Goal: Task Accomplishment & Management: Manage account settings

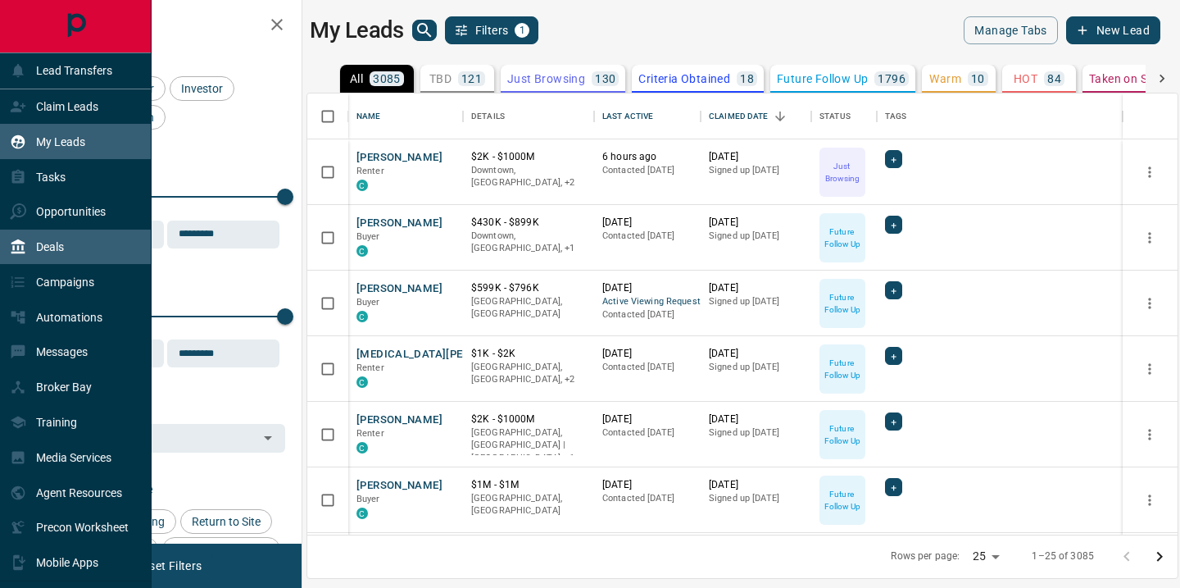
scroll to position [441, 870]
click at [43, 238] on div "Deals" at bounding box center [37, 247] width 54 height 27
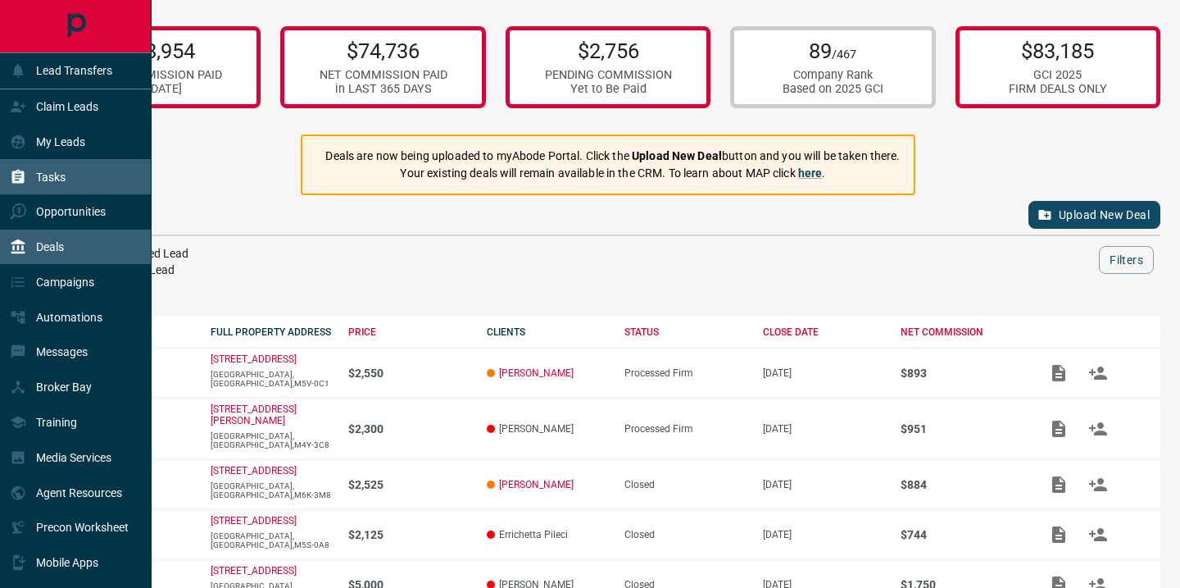
click at [65, 170] on p "Tasks" at bounding box center [51, 176] width 30 height 13
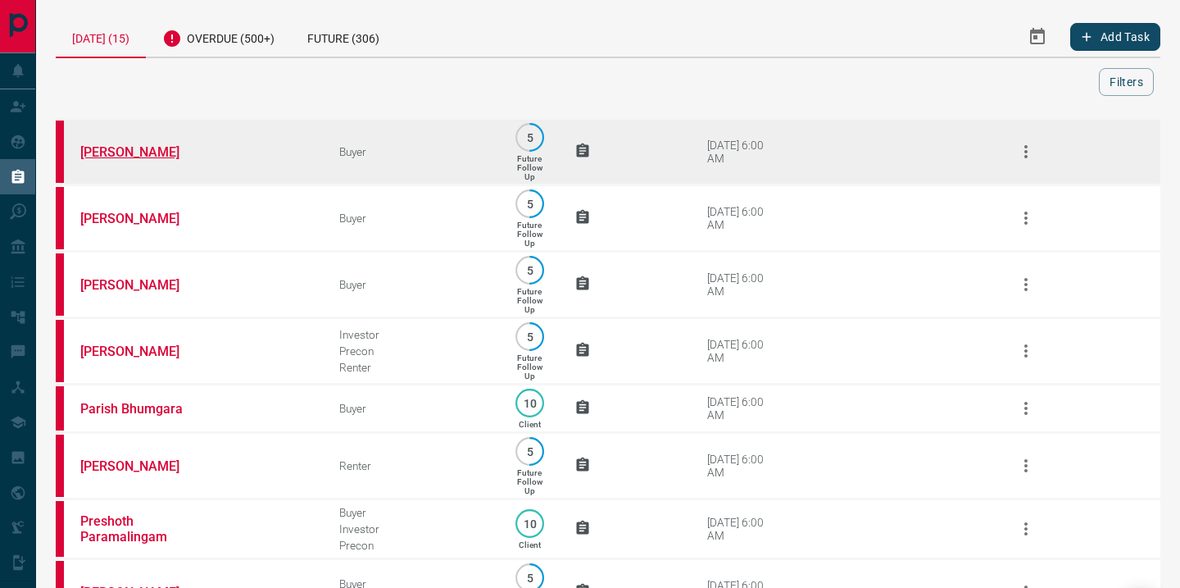
click at [123, 149] on link "[PERSON_NAME]" at bounding box center [141, 152] width 123 height 16
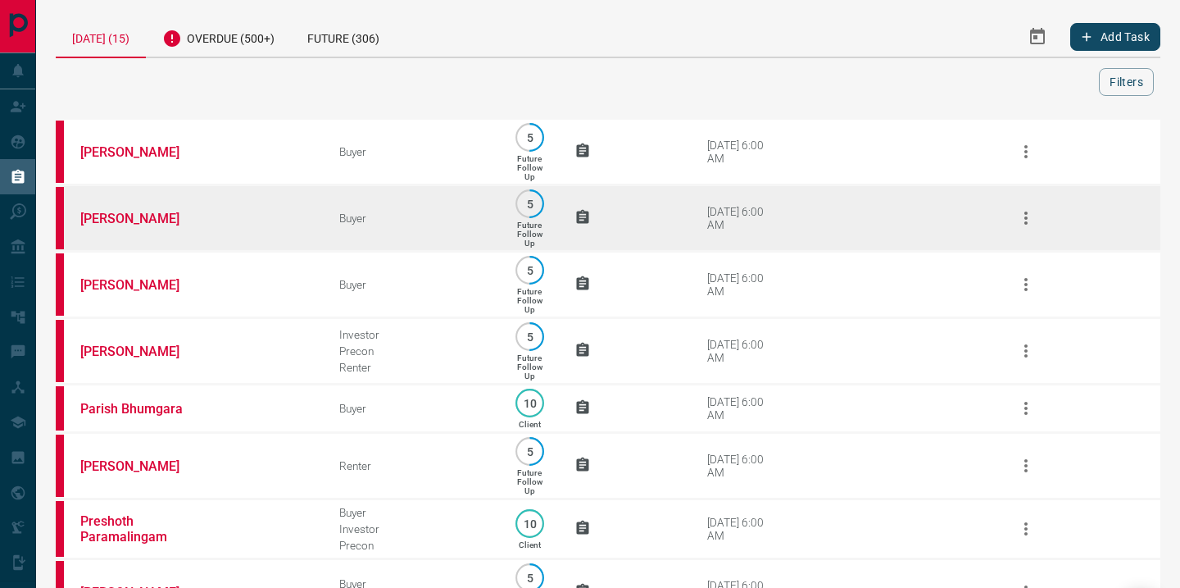
click at [142, 213] on td "[PERSON_NAME]" at bounding box center [185, 218] width 259 height 66
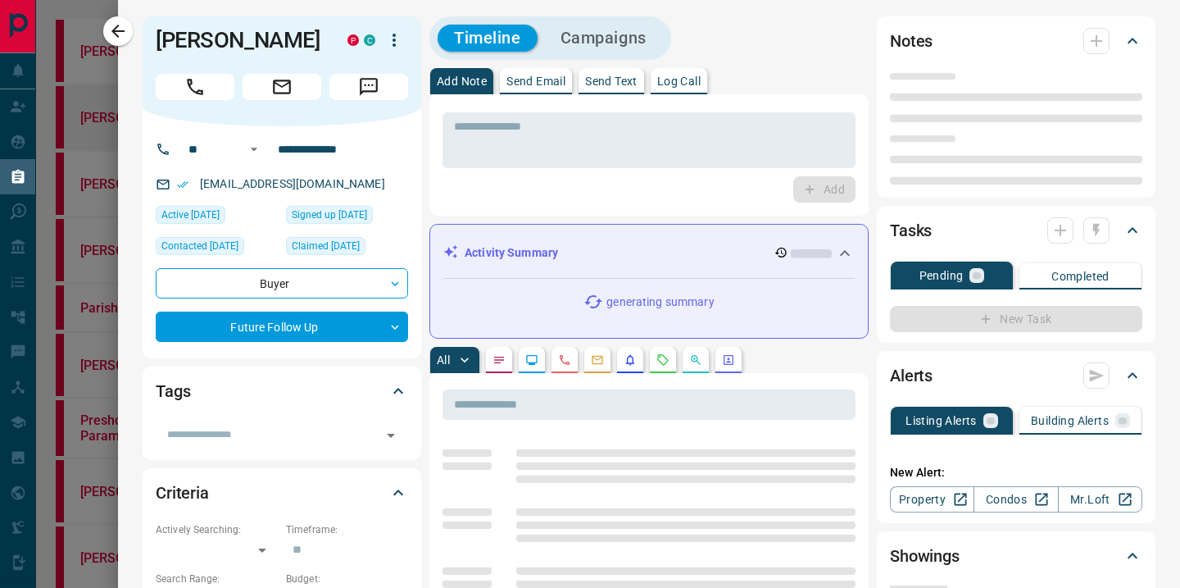
type input "**"
type input "**********"
type input "*"
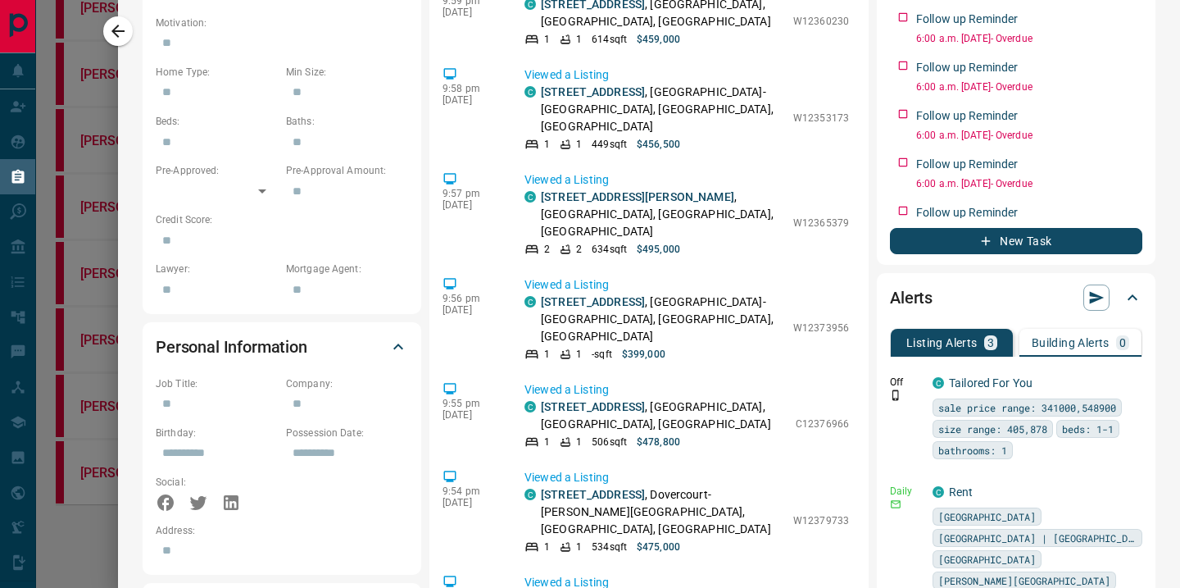
scroll to position [823, 0]
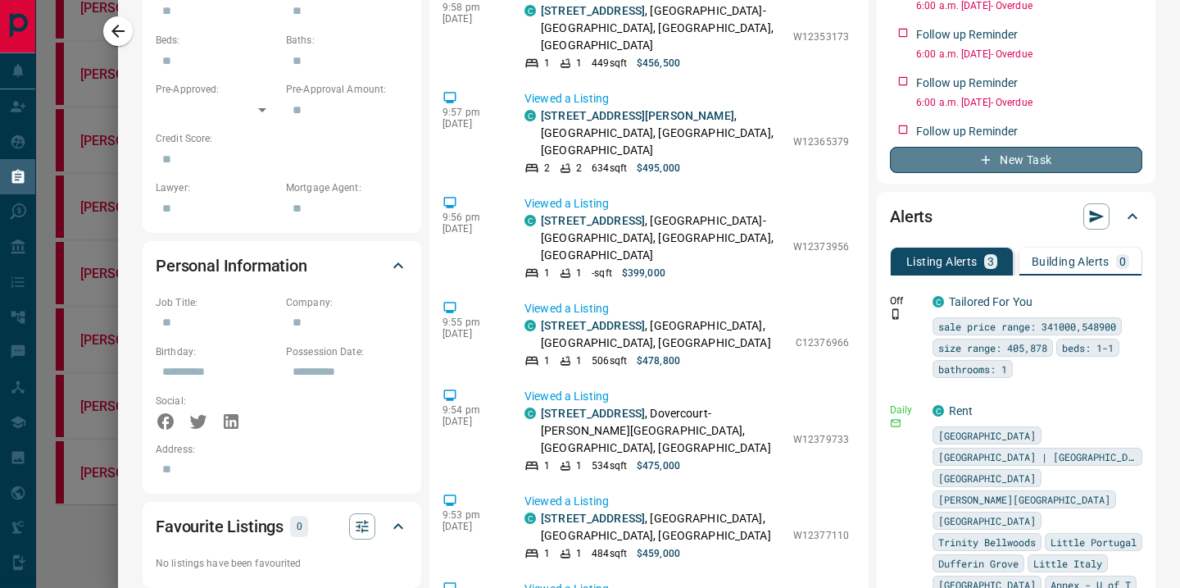
click at [1043, 162] on button "New Task" at bounding box center [1016, 160] width 252 height 26
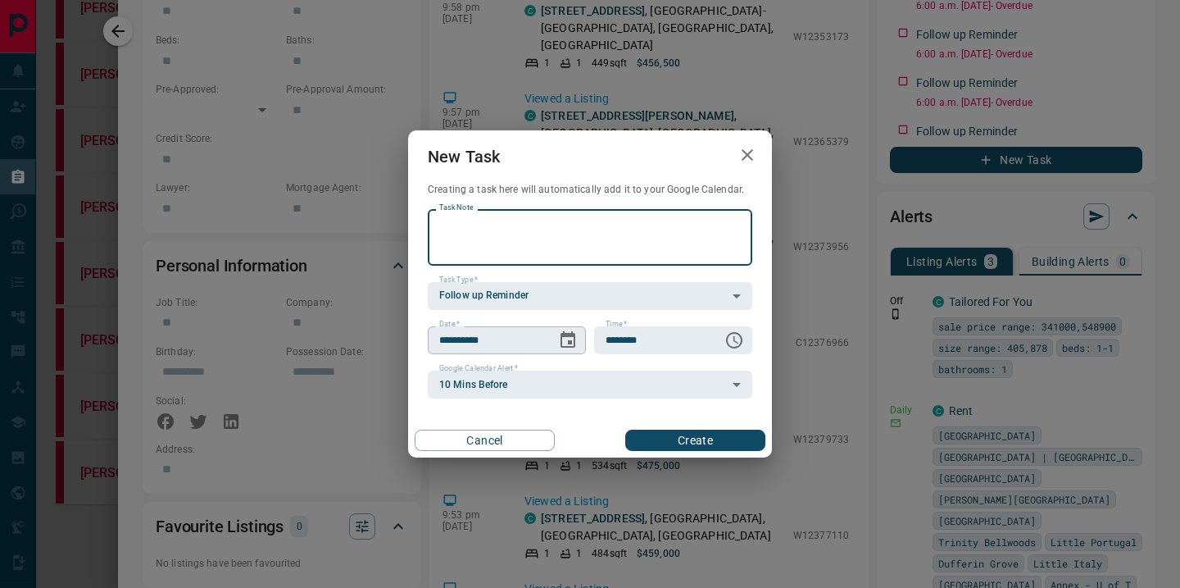
click at [569, 334] on icon "Choose date, selected date is Oct 14, 2025" at bounding box center [568, 339] width 15 height 16
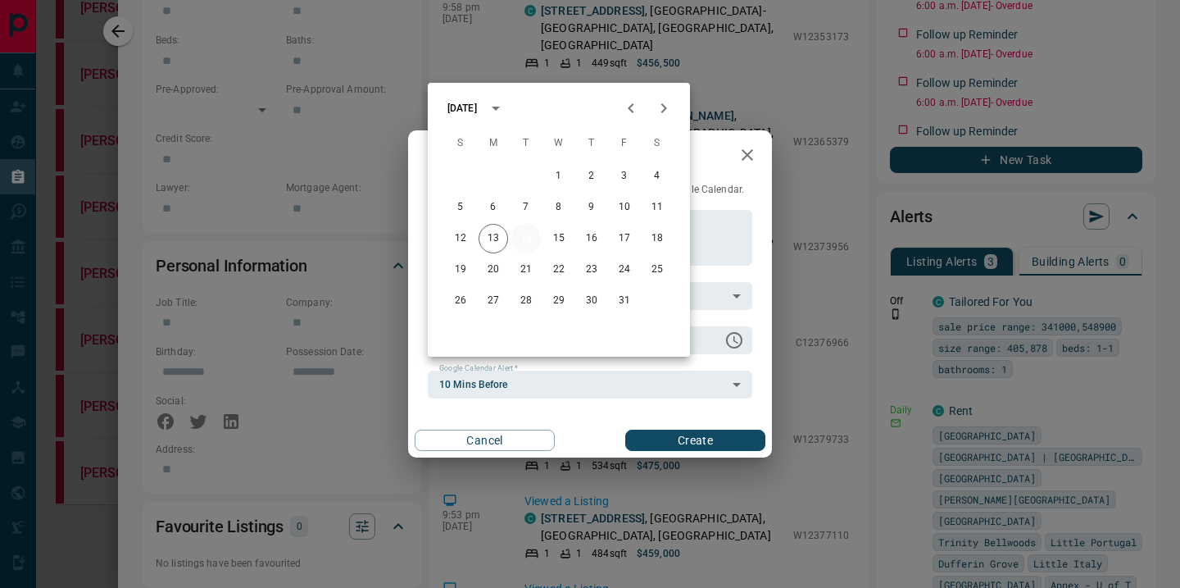
click at [526, 224] on button "14" at bounding box center [526, 239] width 30 height 30
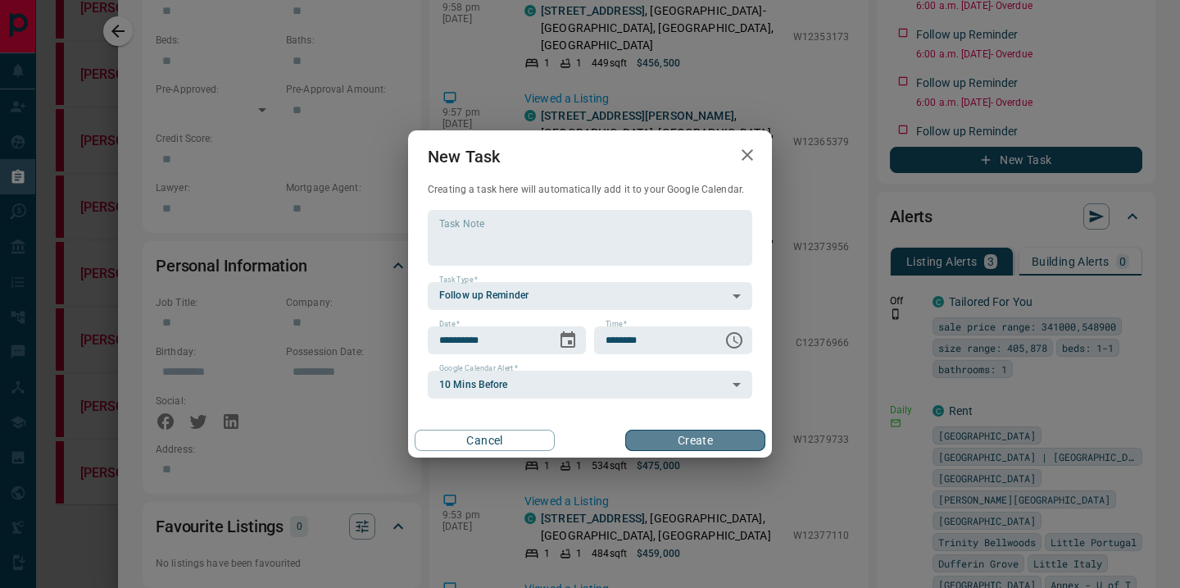
click at [672, 443] on button "Create" at bounding box center [695, 439] width 140 height 21
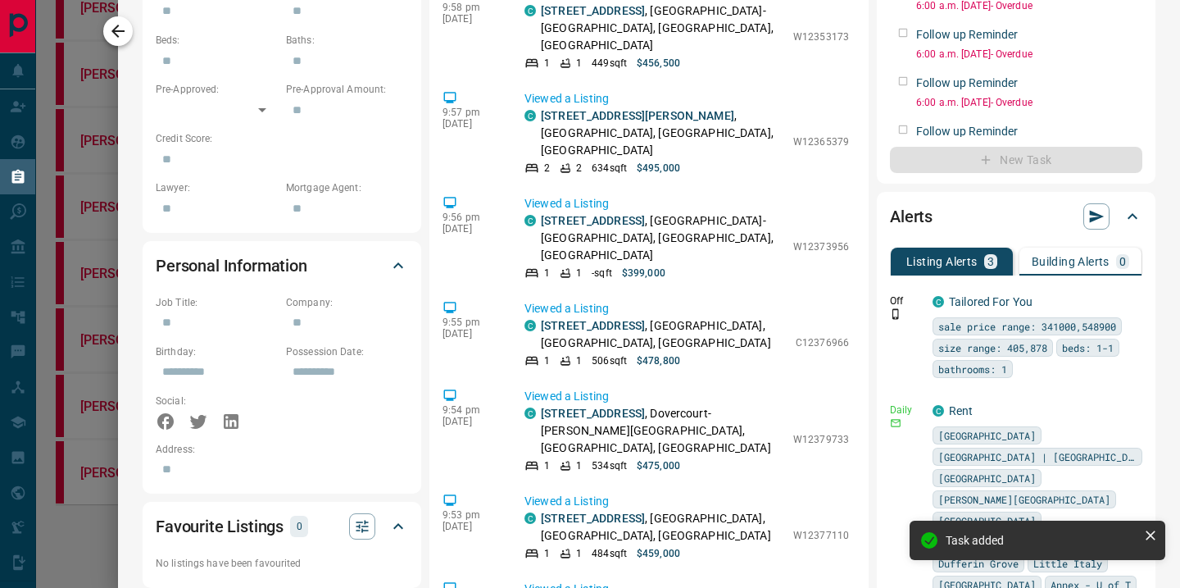
click at [118, 25] on icon "button" at bounding box center [117, 31] width 13 height 13
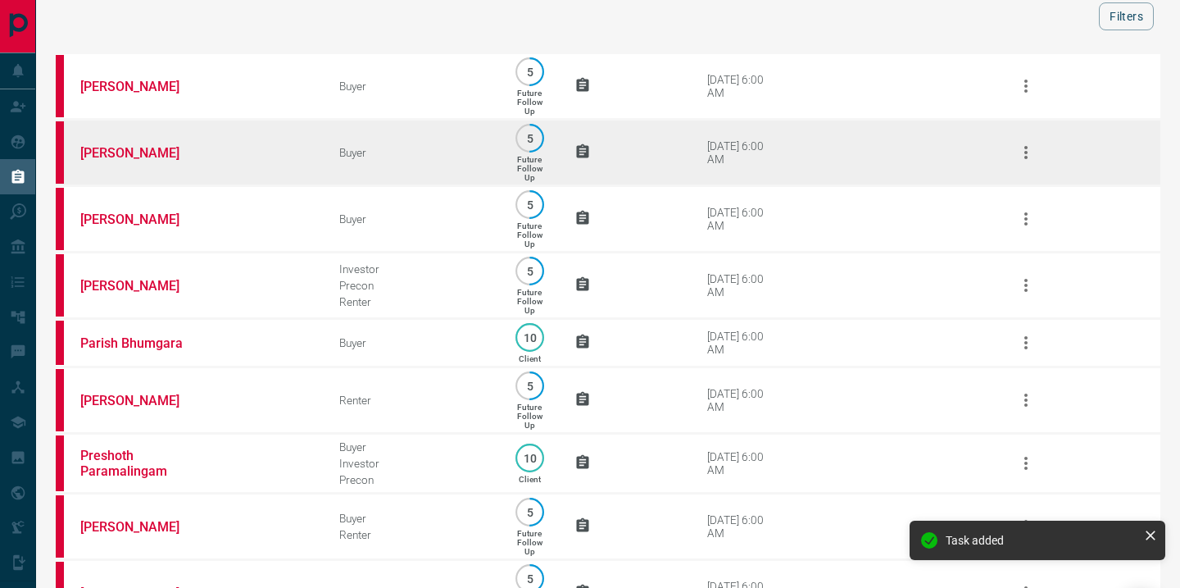
scroll to position [83, 0]
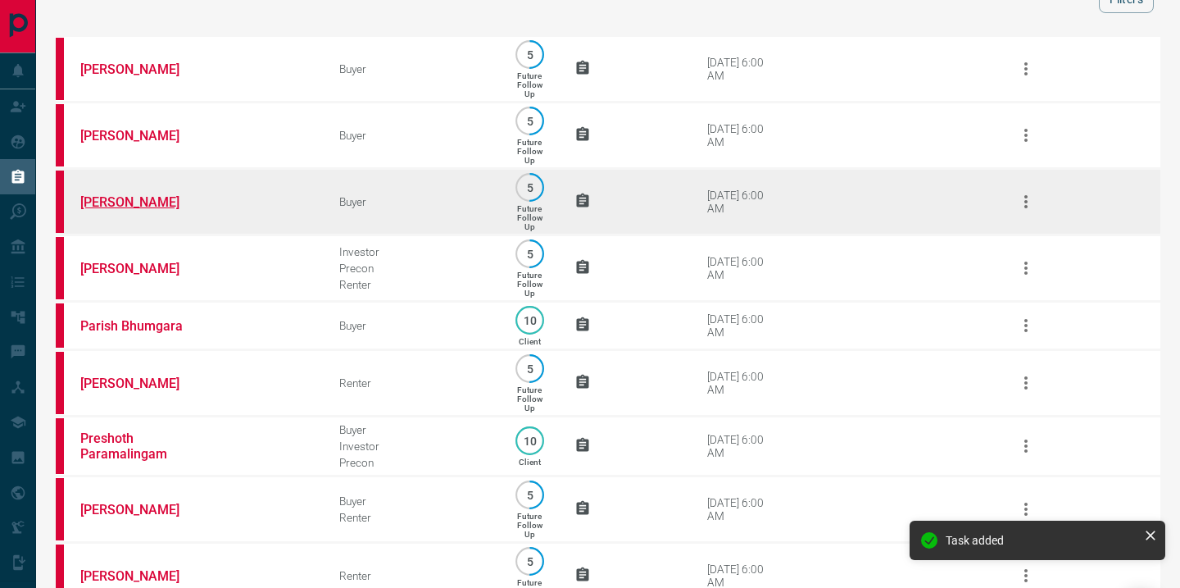
click at [138, 207] on link "[PERSON_NAME]" at bounding box center [141, 202] width 123 height 16
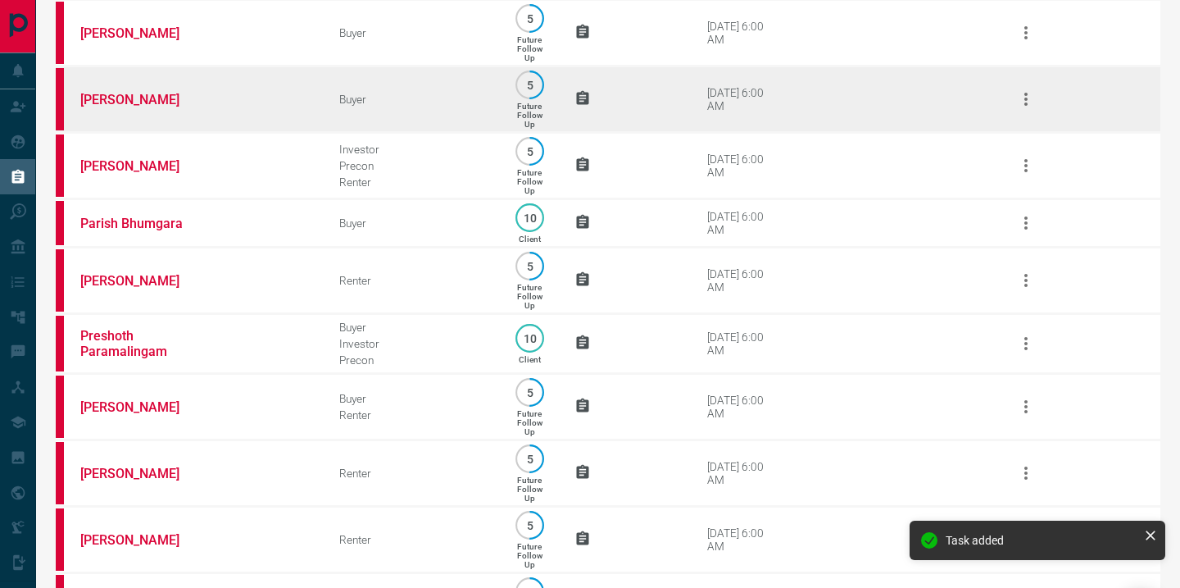
scroll to position [187, 0]
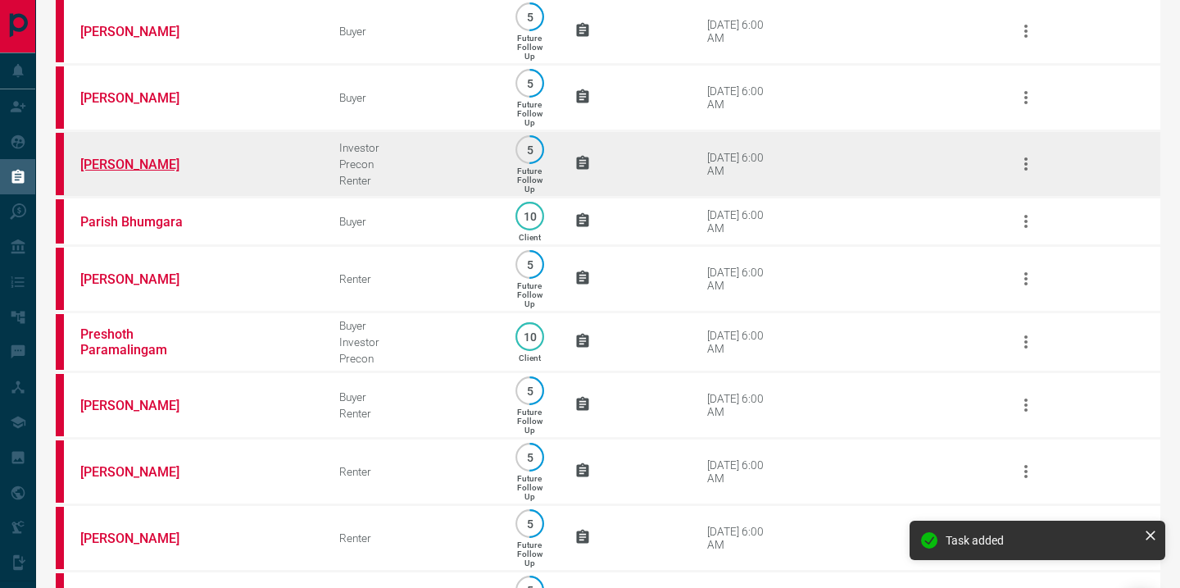
click at [153, 171] on link "[PERSON_NAME]" at bounding box center [141, 165] width 123 height 16
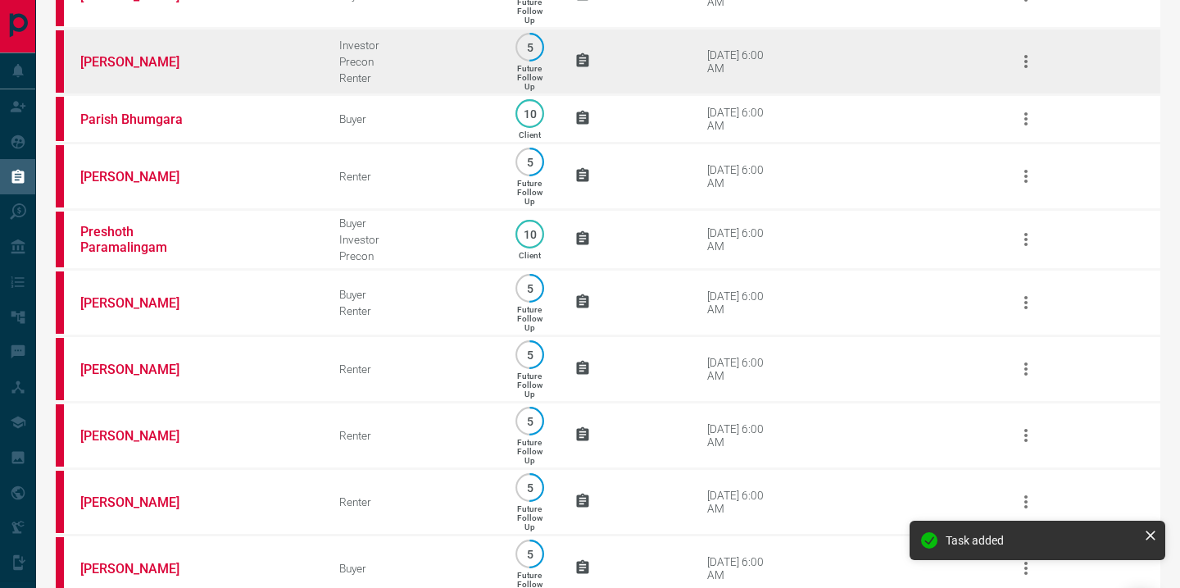
scroll to position [292, 0]
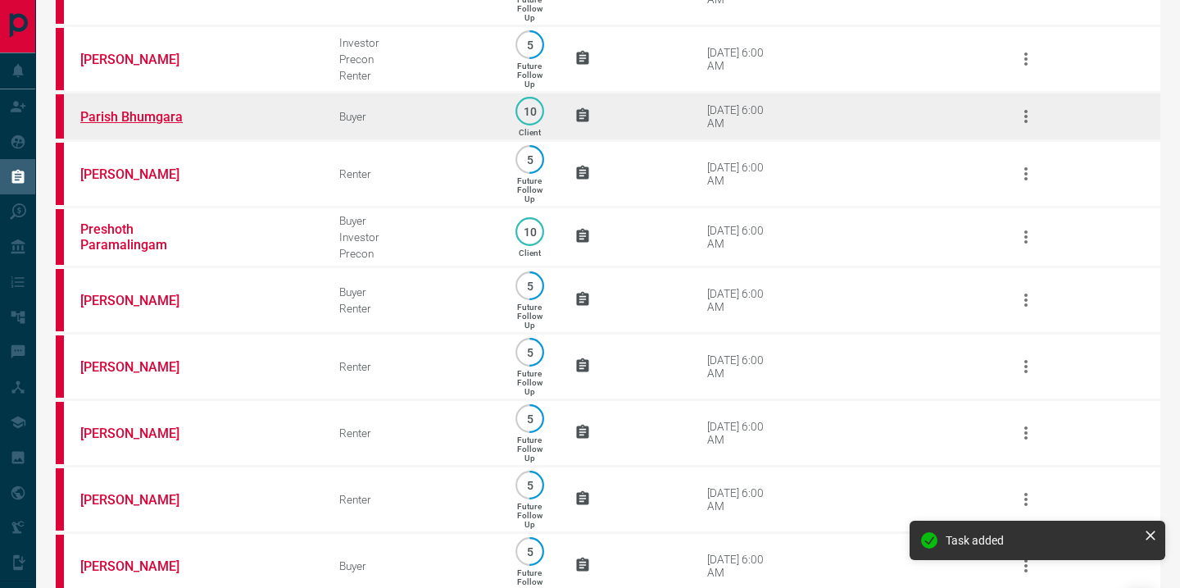
click at [117, 123] on link "Parish Bhumgara" at bounding box center [141, 117] width 123 height 16
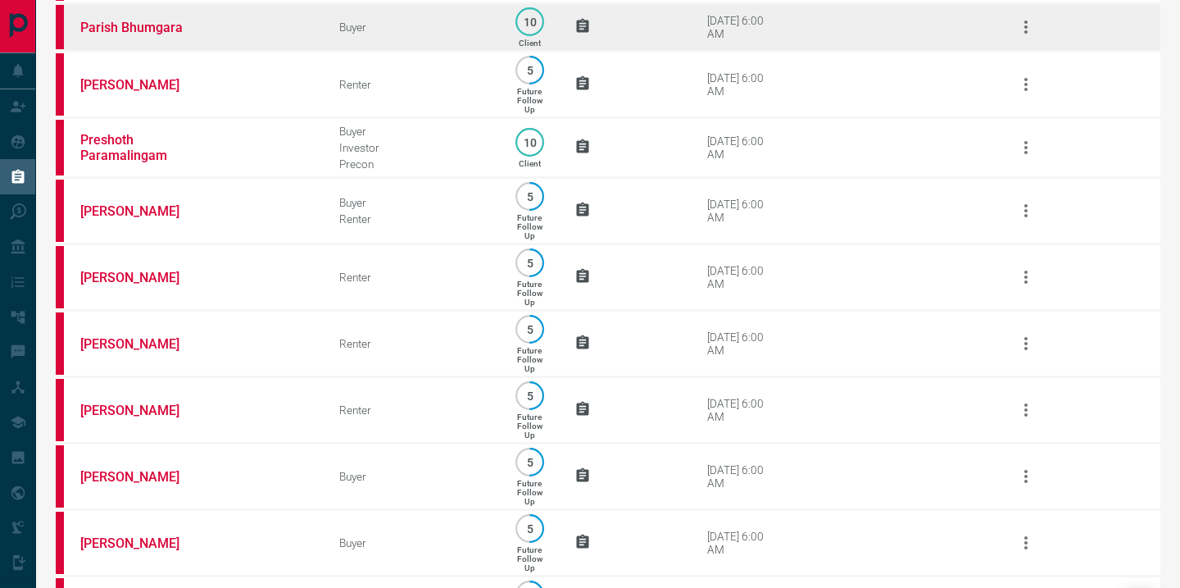
scroll to position [380, 0]
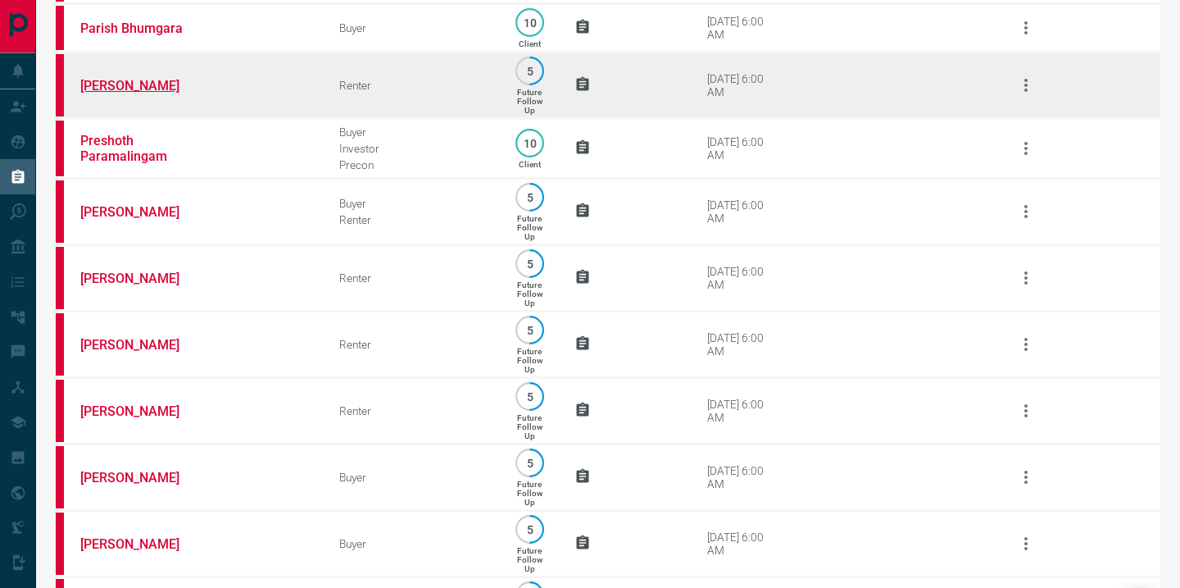
click at [136, 93] on link "[PERSON_NAME]" at bounding box center [141, 86] width 123 height 16
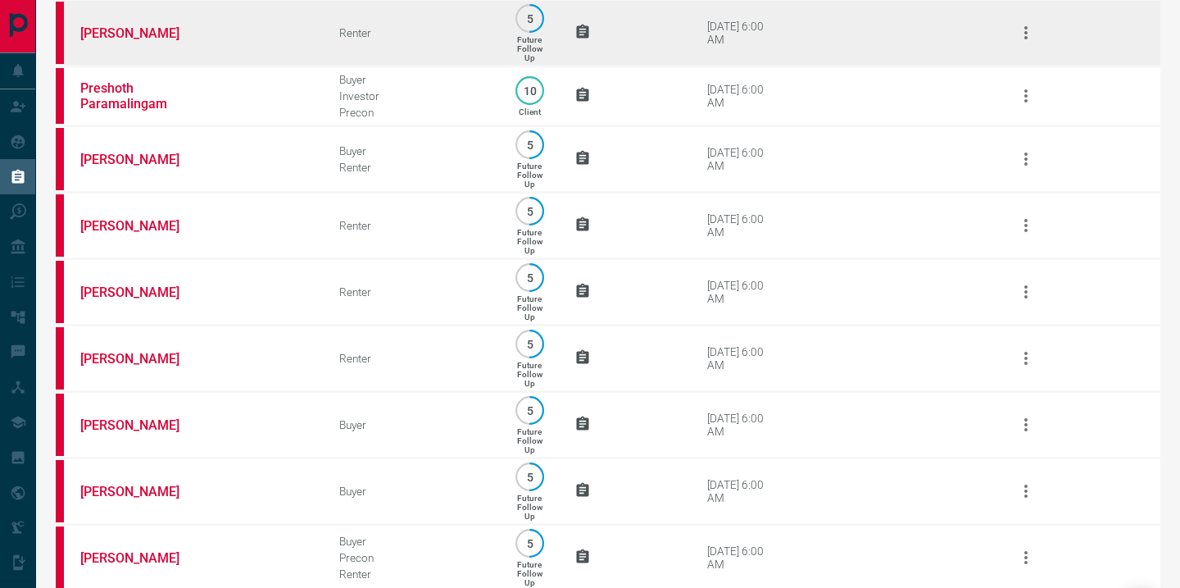
scroll to position [432, 0]
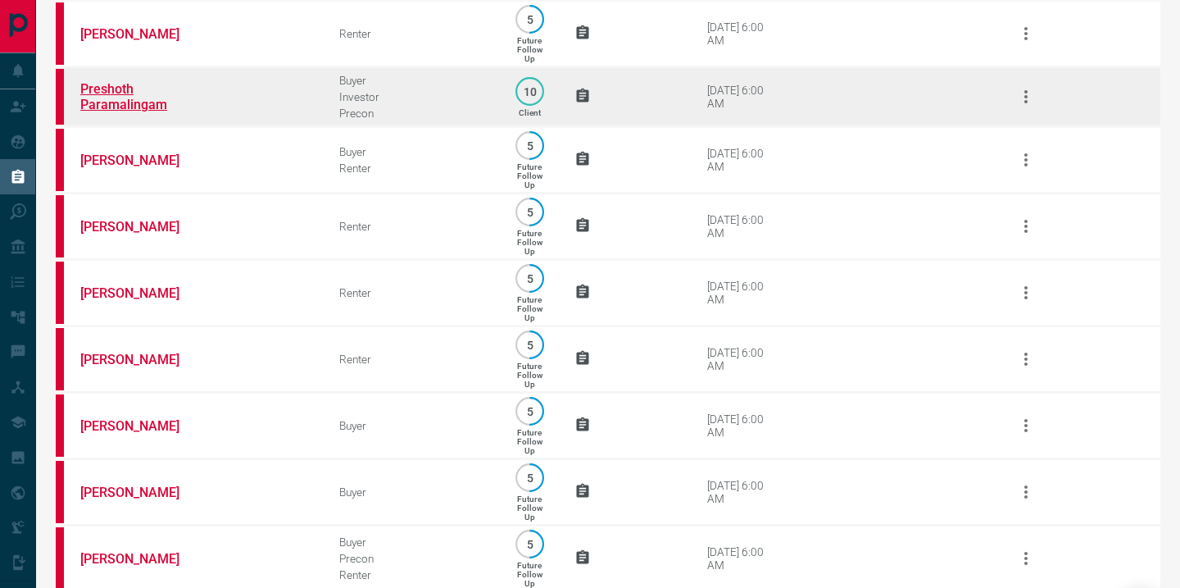
click at [125, 112] on link "Preshoth Paramalingam" at bounding box center [141, 96] width 123 height 31
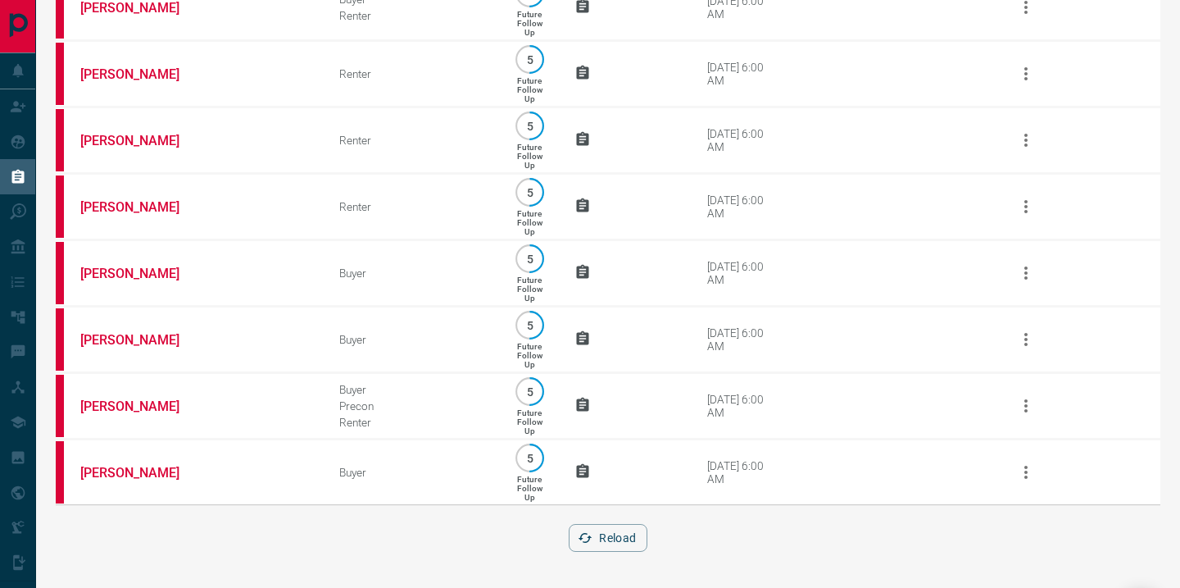
scroll to position [615, 0]
